Goal: Manage account settings

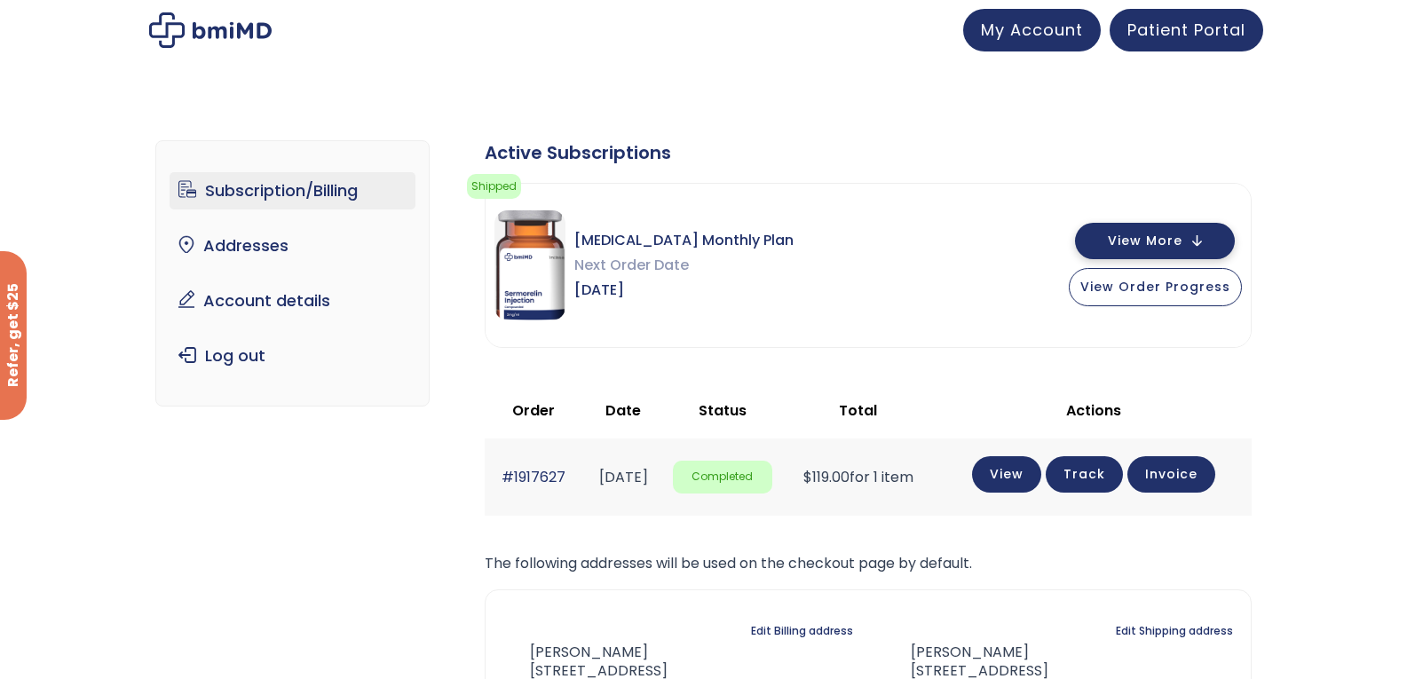
click at [1215, 246] on button "View More" at bounding box center [1155, 241] width 160 height 36
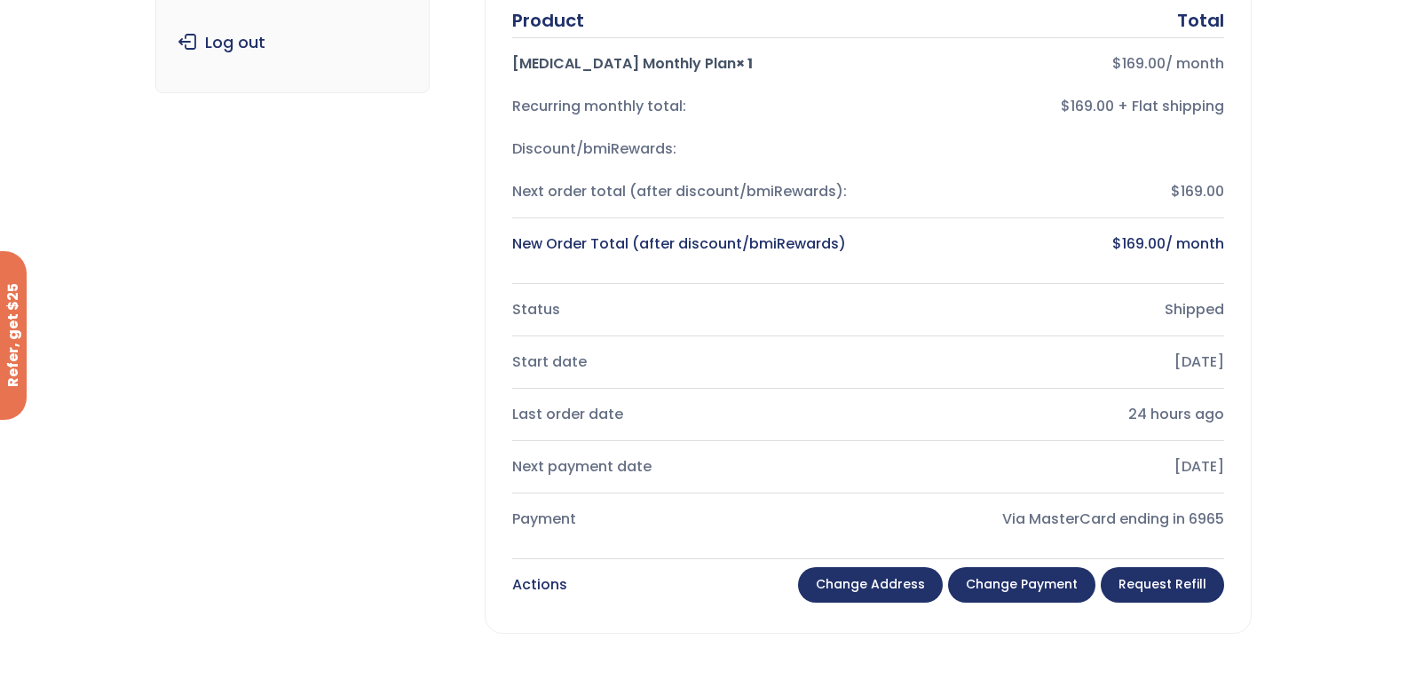
scroll to position [316, 0]
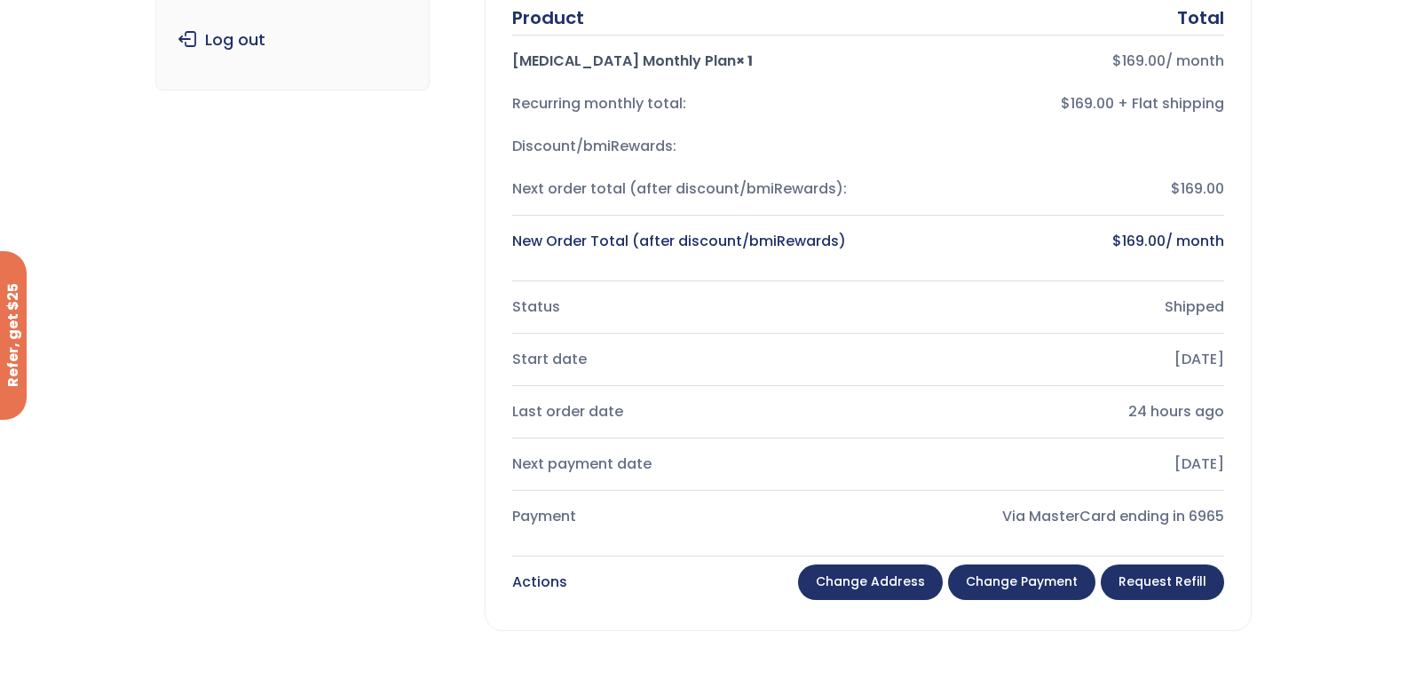
click at [1066, 586] on link "Change payment" at bounding box center [1021, 582] width 147 height 36
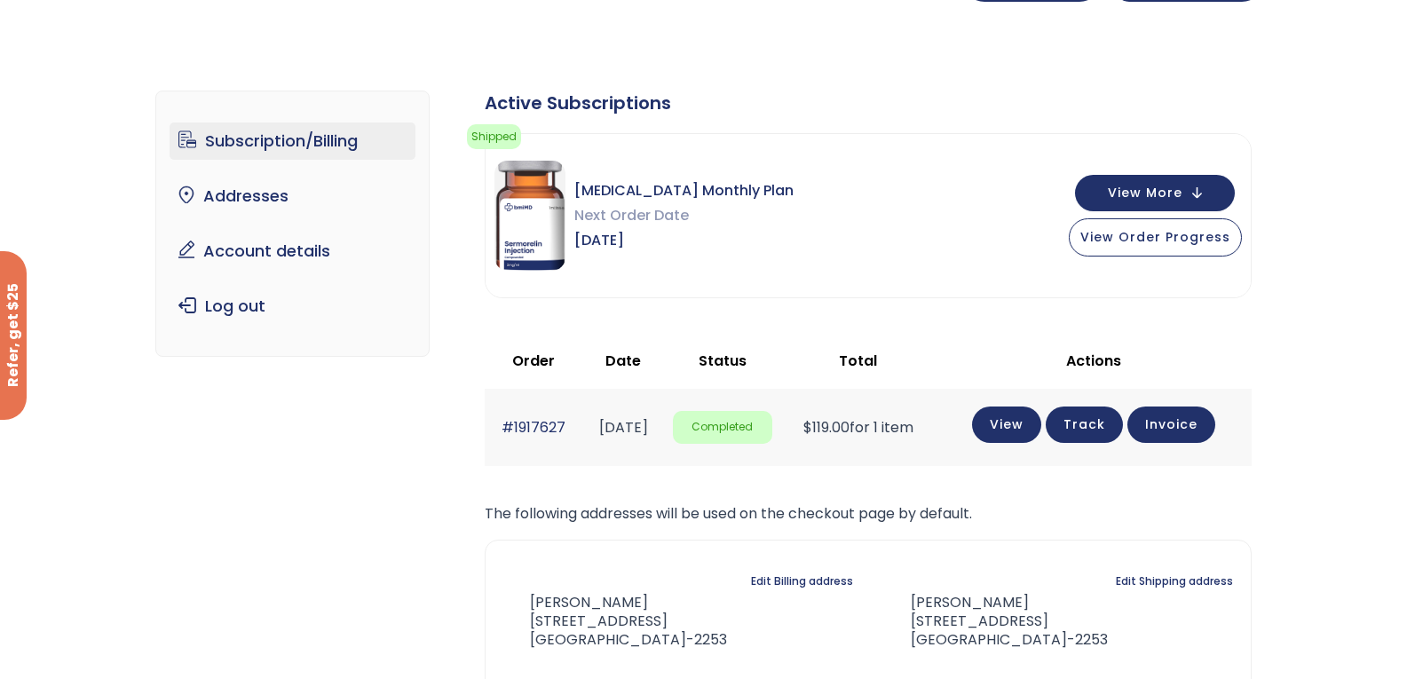
scroll to position [46, 0]
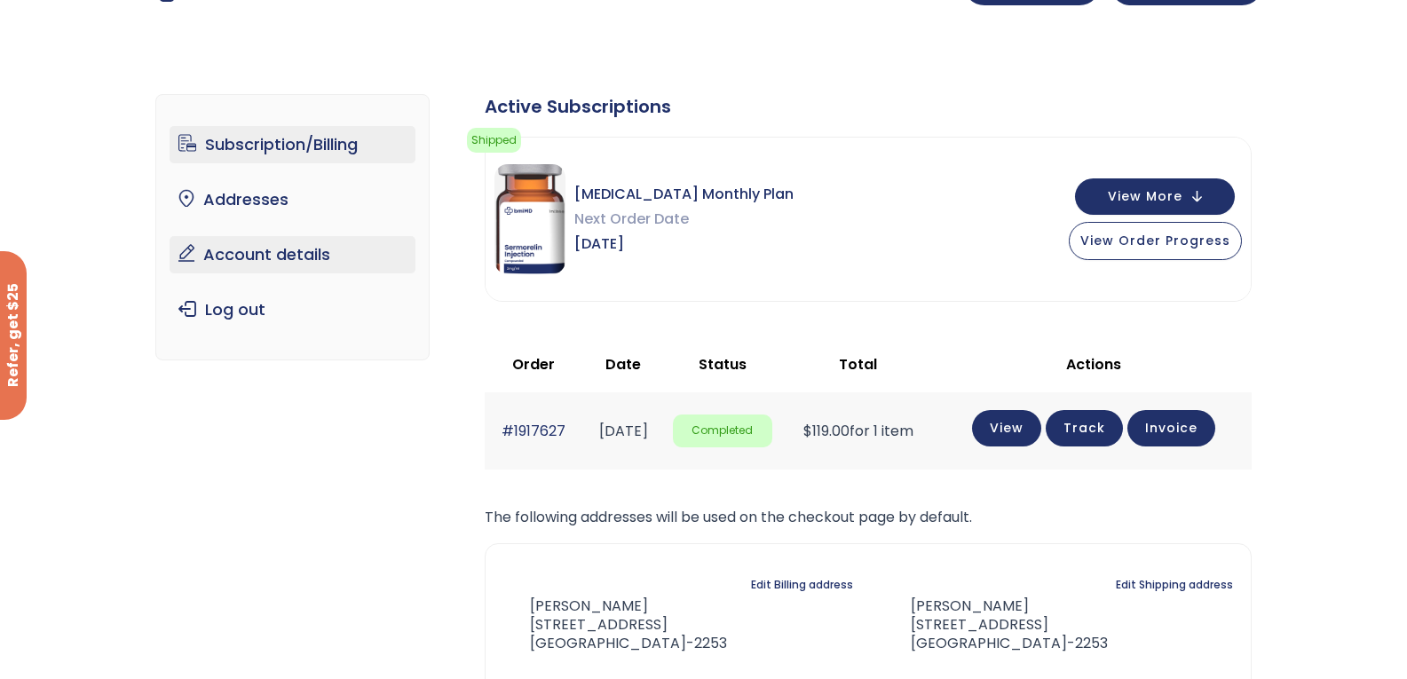
click at [316, 246] on link "Account details" at bounding box center [293, 254] width 246 height 37
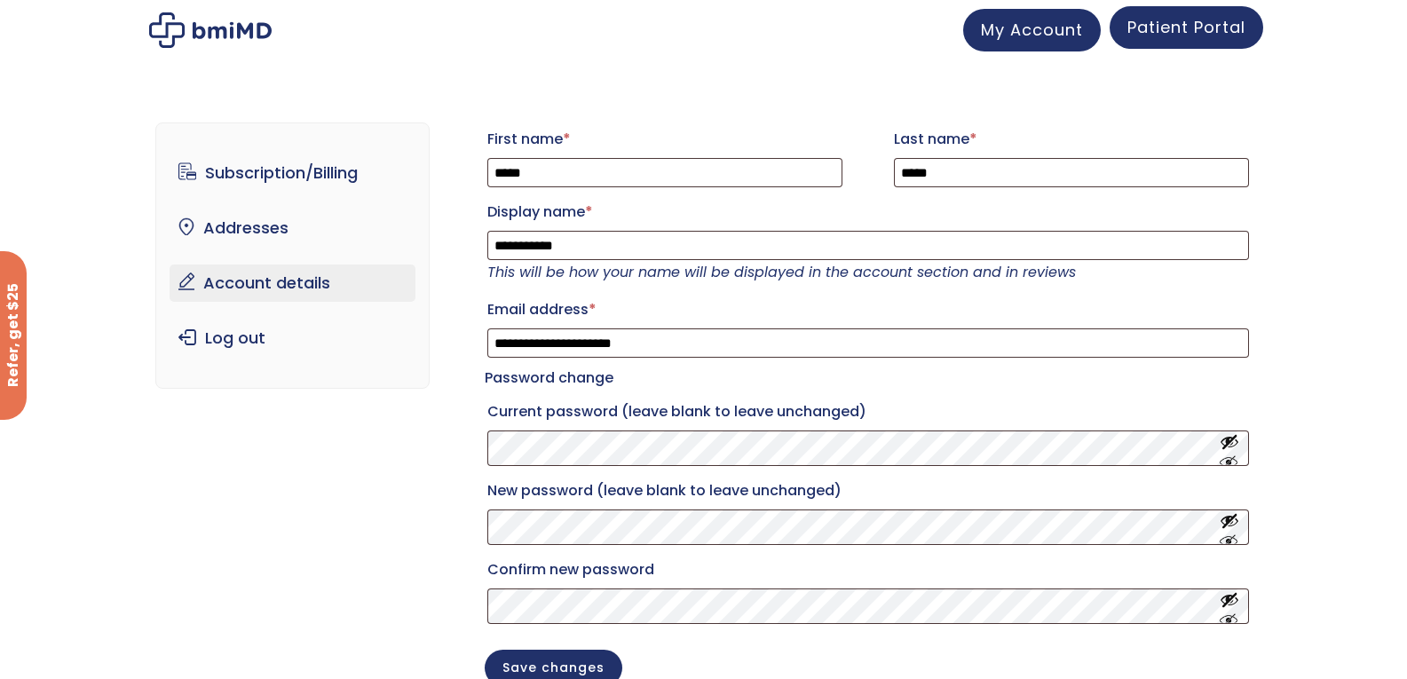
click at [1198, 24] on span "Patient Portal" at bounding box center [1186, 27] width 118 height 22
click at [1030, 32] on span "My Account" at bounding box center [1032, 27] width 102 height 22
